Goal: Information Seeking & Learning: Find specific page/section

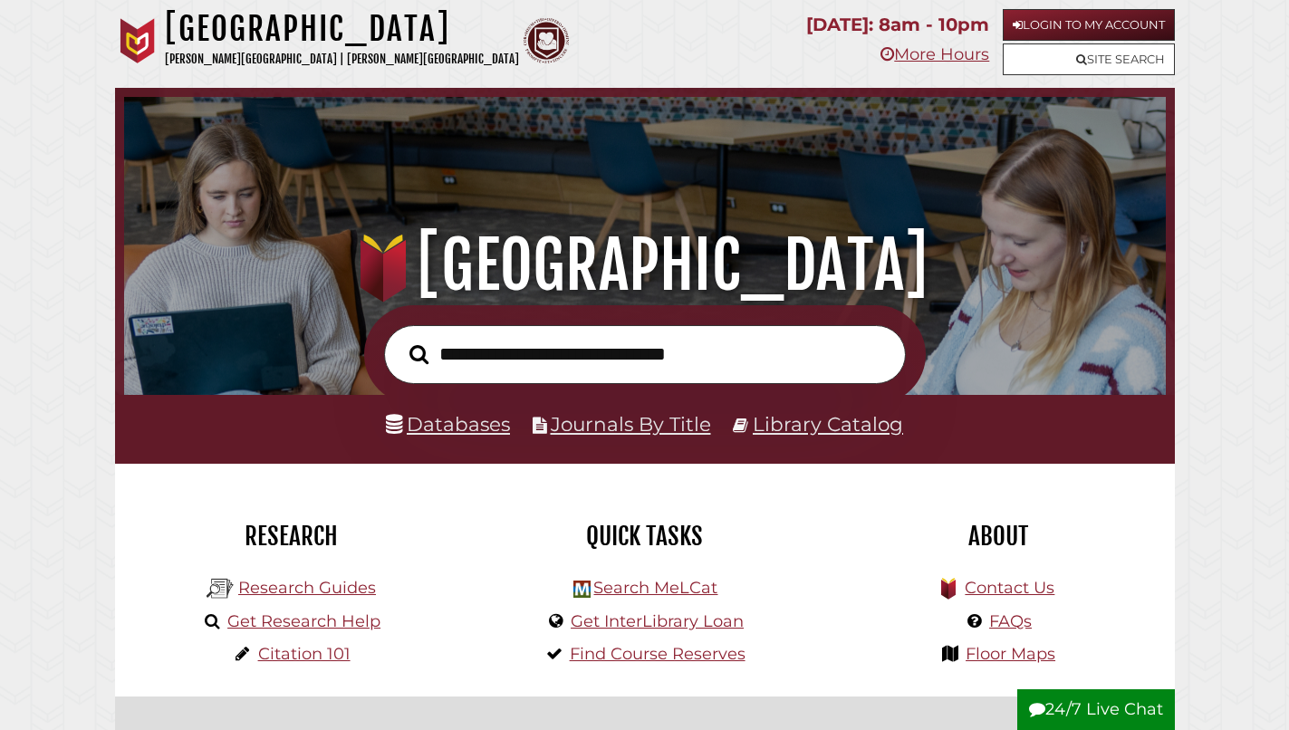
scroll to position [344, 1033]
click at [1081, 27] on link "Login to My Account" at bounding box center [1089, 25] width 172 height 32
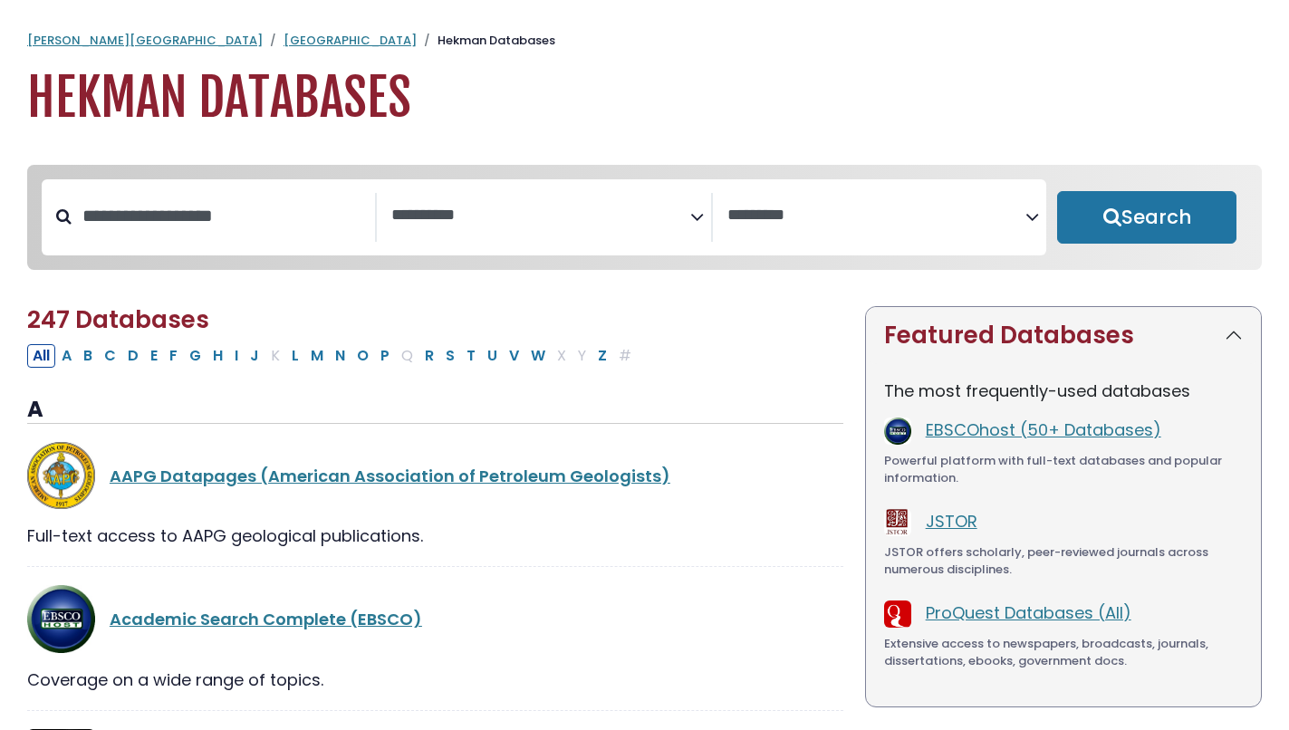
select select "Database Subject Filter"
select select "Database Vendors Filter"
click at [288, 202] on input "Search database by title or keyword" at bounding box center [223, 216] width 303 height 30
type input "***"
click at [1057, 191] on button "Search" at bounding box center [1146, 217] width 179 height 53
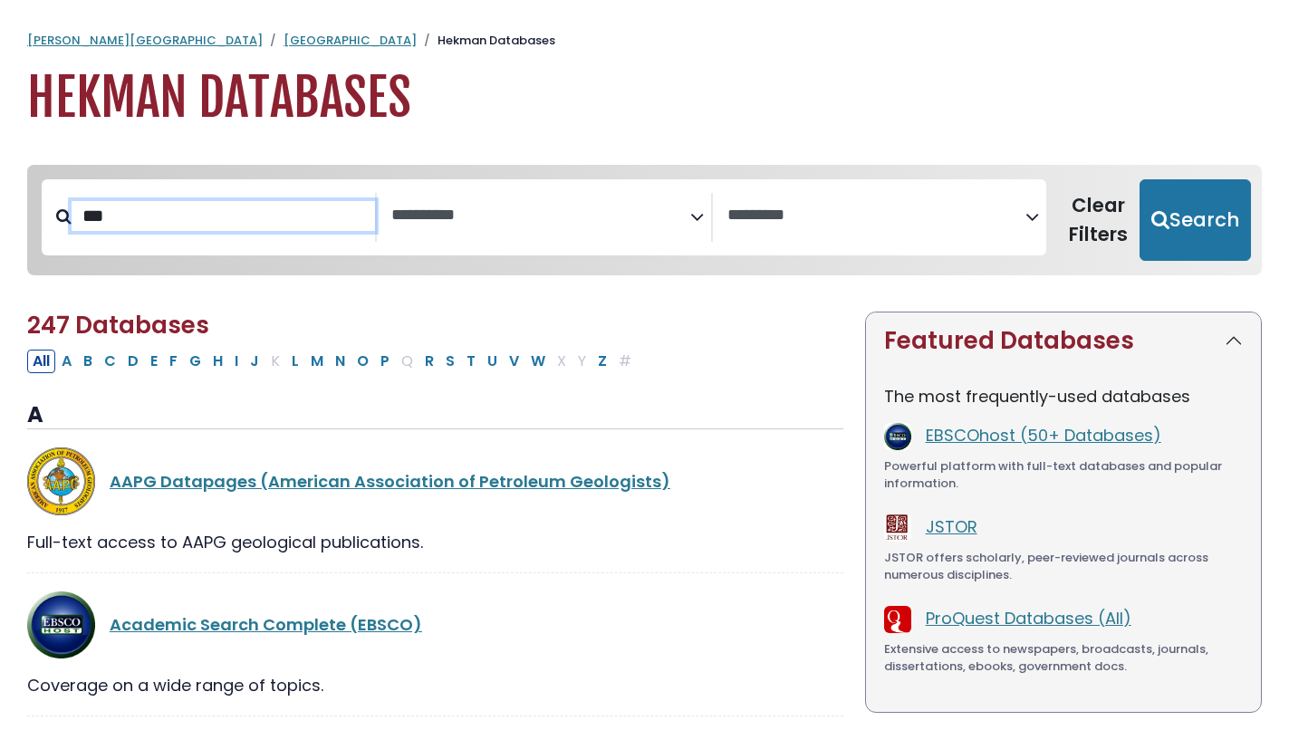
select select "Database Subject Filter"
select select "Database Vendors Filter"
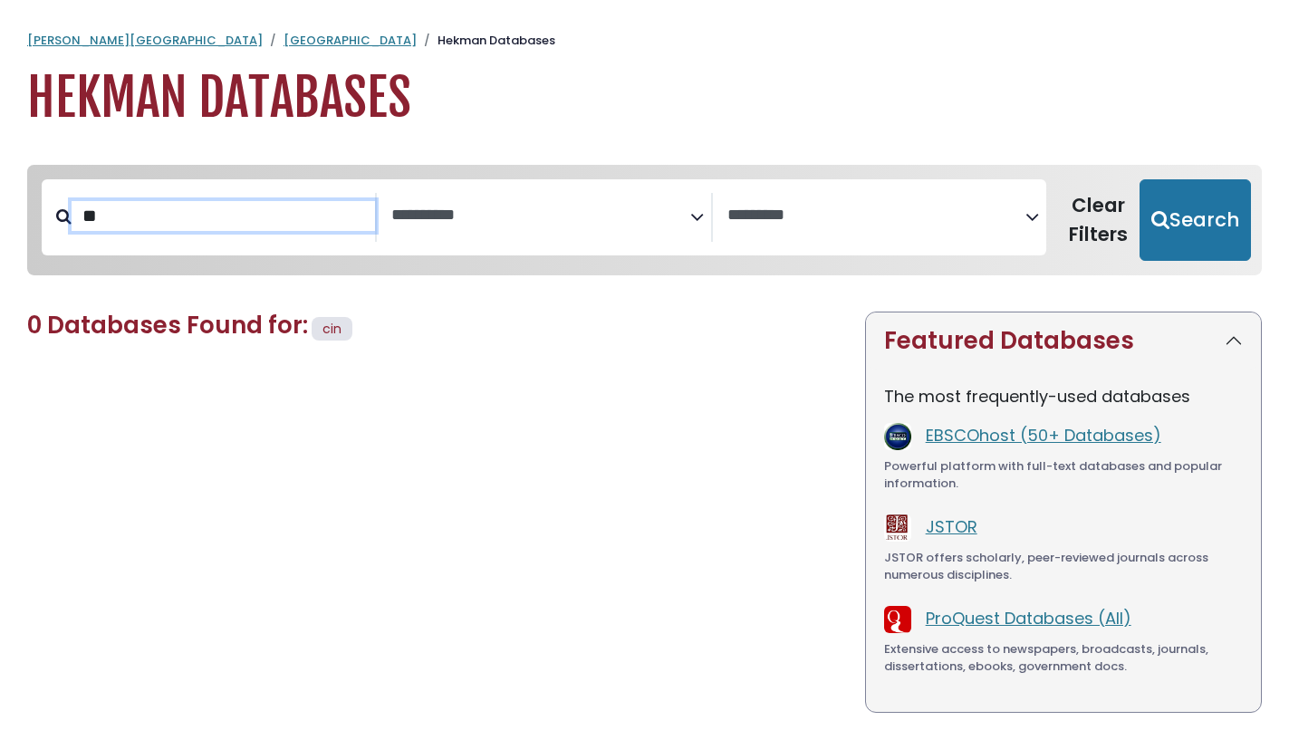
type input "**"
click at [1140, 179] on button "Search" at bounding box center [1195, 220] width 111 height 82
select select "Database Subject Filter"
select select "Database Vendors Filter"
click at [244, 217] on input "**" at bounding box center [223, 216] width 303 height 30
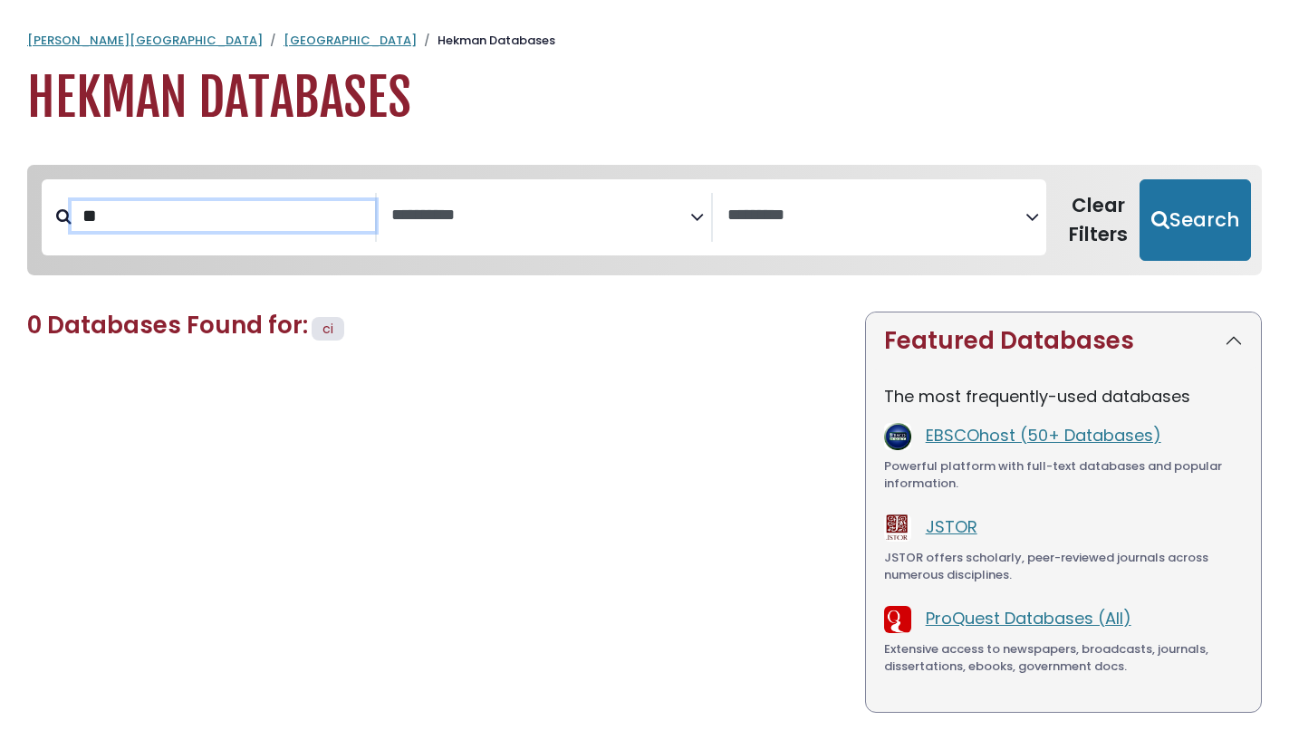
type input "*"
drag, startPoint x: 659, startPoint y: 313, endPoint x: 648, endPoint y: 310, distance: 12.1
click at [648, 310] on div "**********" at bounding box center [644, 497] width 1289 height 701
drag, startPoint x: 240, startPoint y: 145, endPoint x: 223, endPoint y: 126, distance: 25.7
click at [235, 142] on body "Skip to Main Content [PERSON_NAME] University Hekman Library Hekman Databases H…" at bounding box center [644, 464] width 1289 height 865
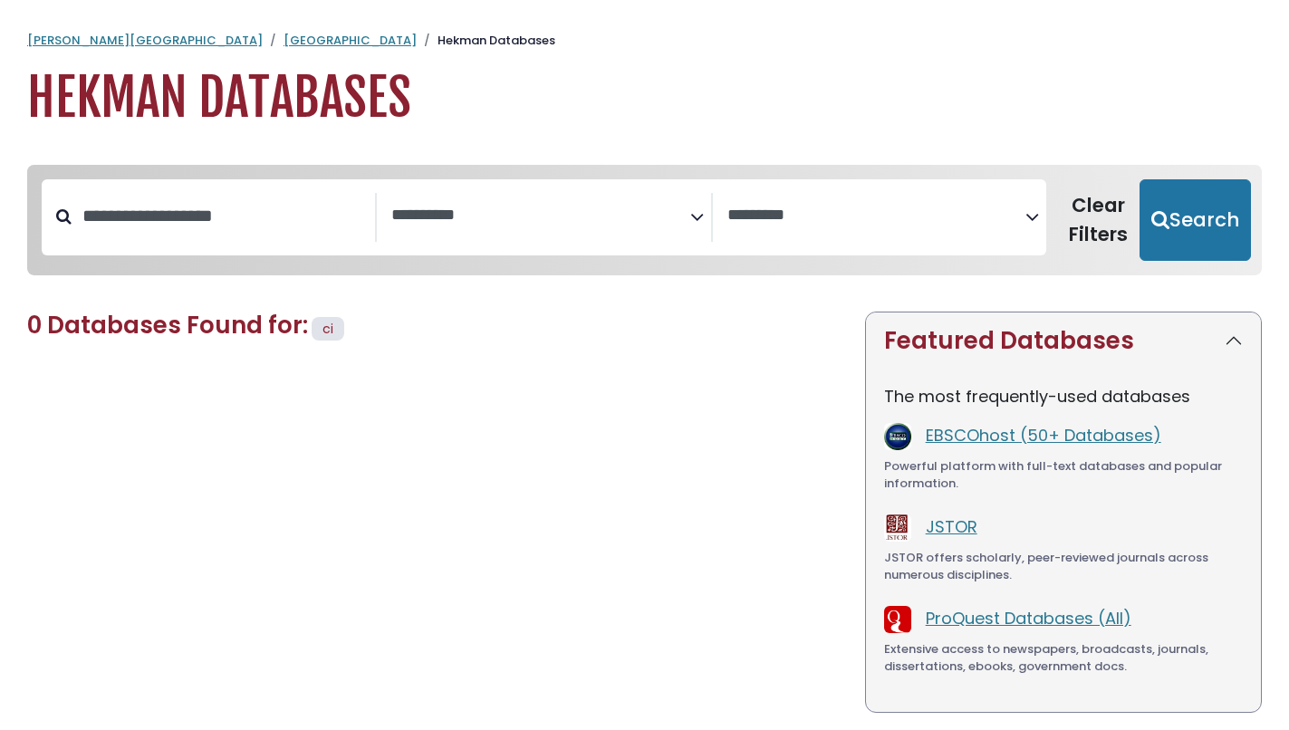
click at [232, 121] on h1 "Hekman Databases" at bounding box center [644, 98] width 1235 height 61
click at [197, 75] on h1 "Hekman Databases" at bounding box center [644, 98] width 1235 height 61
type input "***"
select select "Database Subject Filter"
select select "Database Vendors Filter"
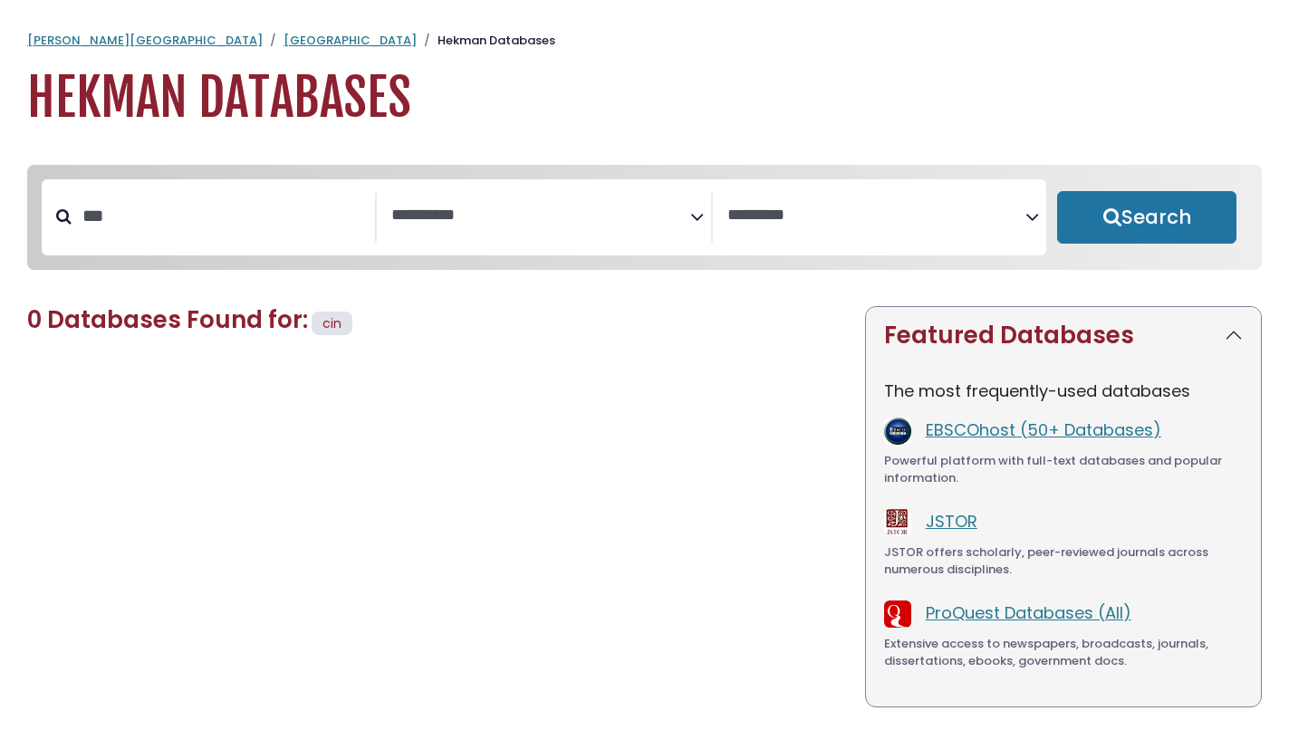
select select "Database Subject Filter"
select select "Database Vendors Filter"
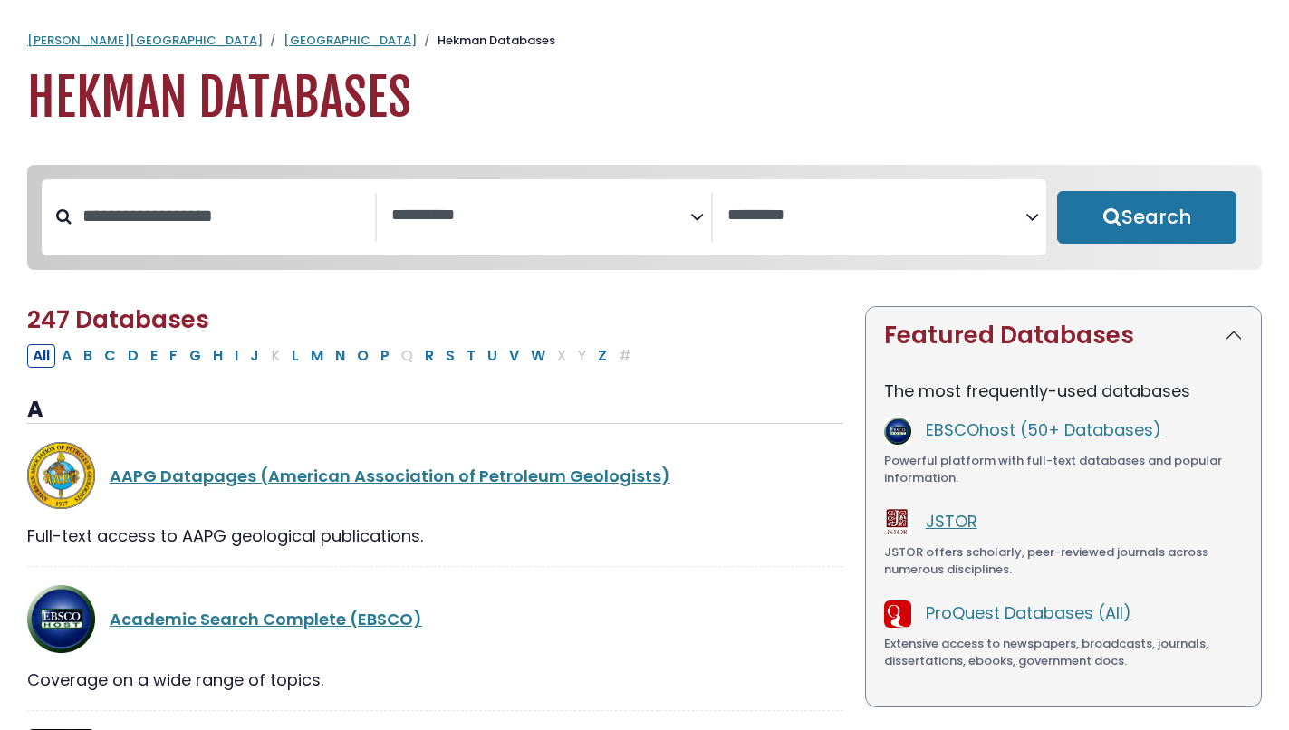
click at [109, 357] on button "C" at bounding box center [110, 356] width 23 height 24
select select "Database Subject Filter"
select select "Database Vendors Filter"
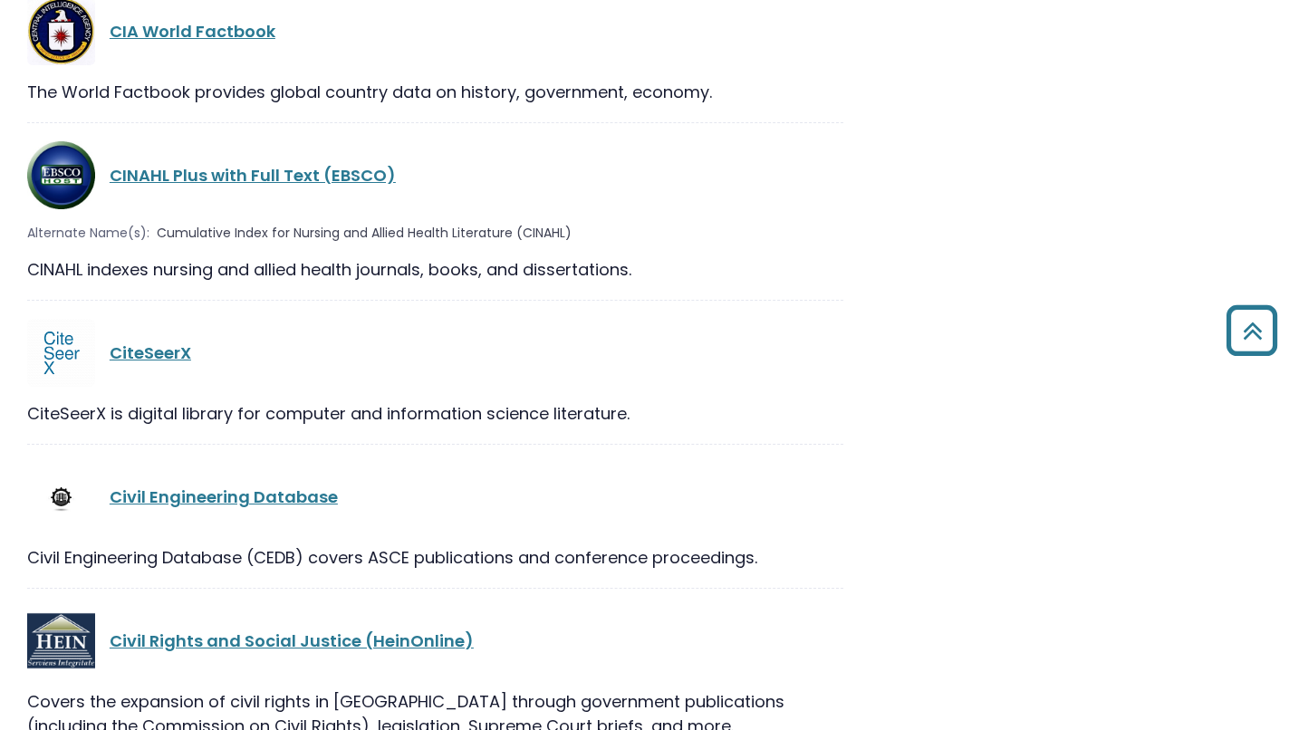
scroll to position [2906, 0]
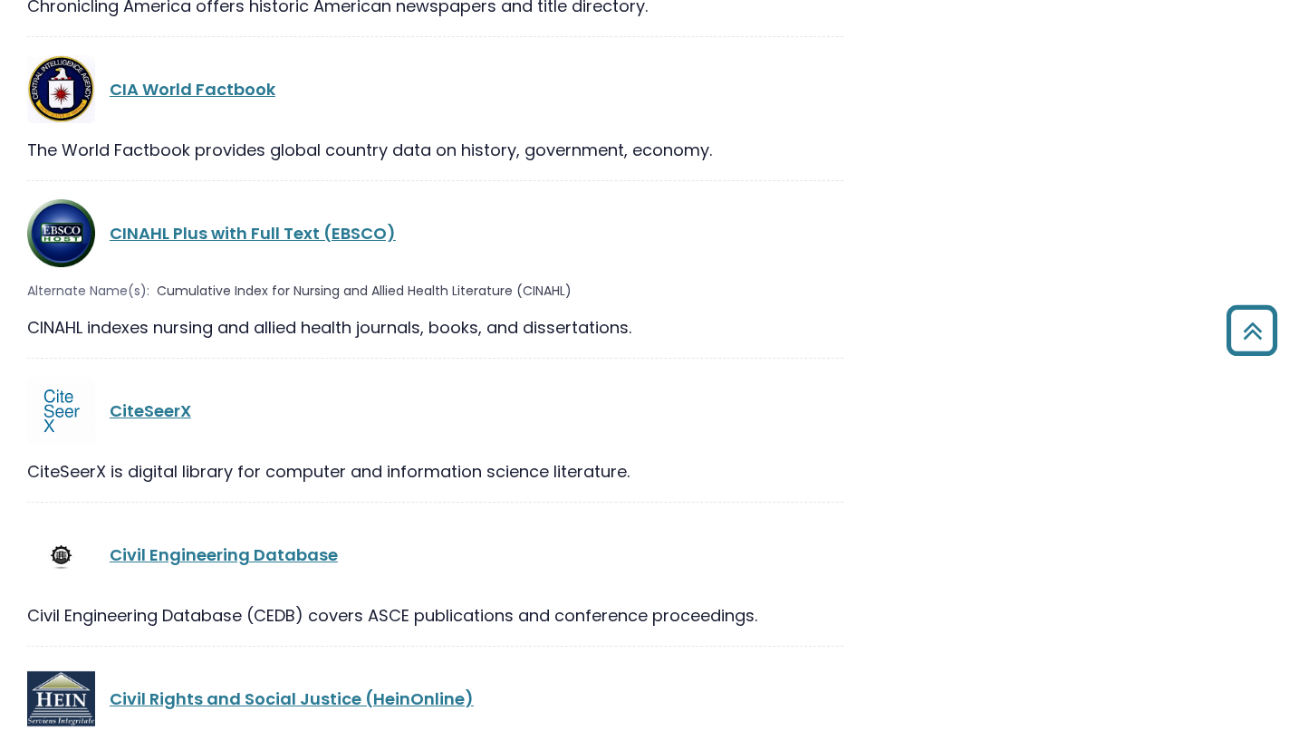
click at [323, 222] on link "CINAHL Plus with Full Text (EBSCO)" at bounding box center [253, 233] width 286 height 23
